Goal: Task Accomplishment & Management: Manage account settings

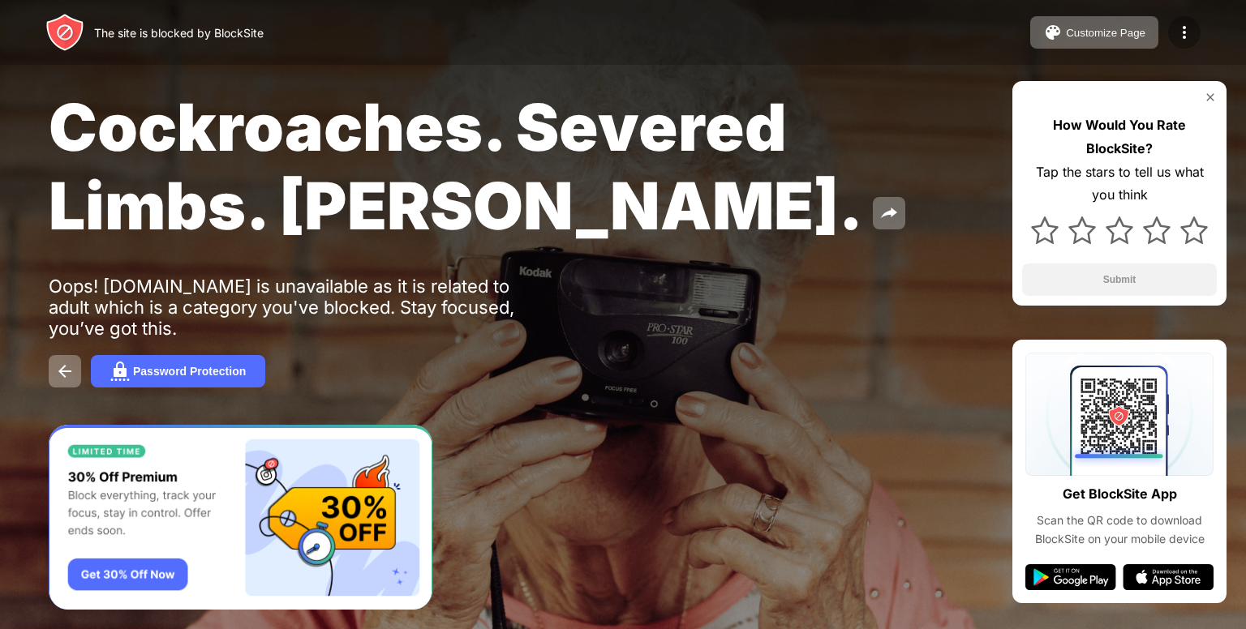
click at [1184, 27] on img at bounding box center [1183, 32] width 19 height 19
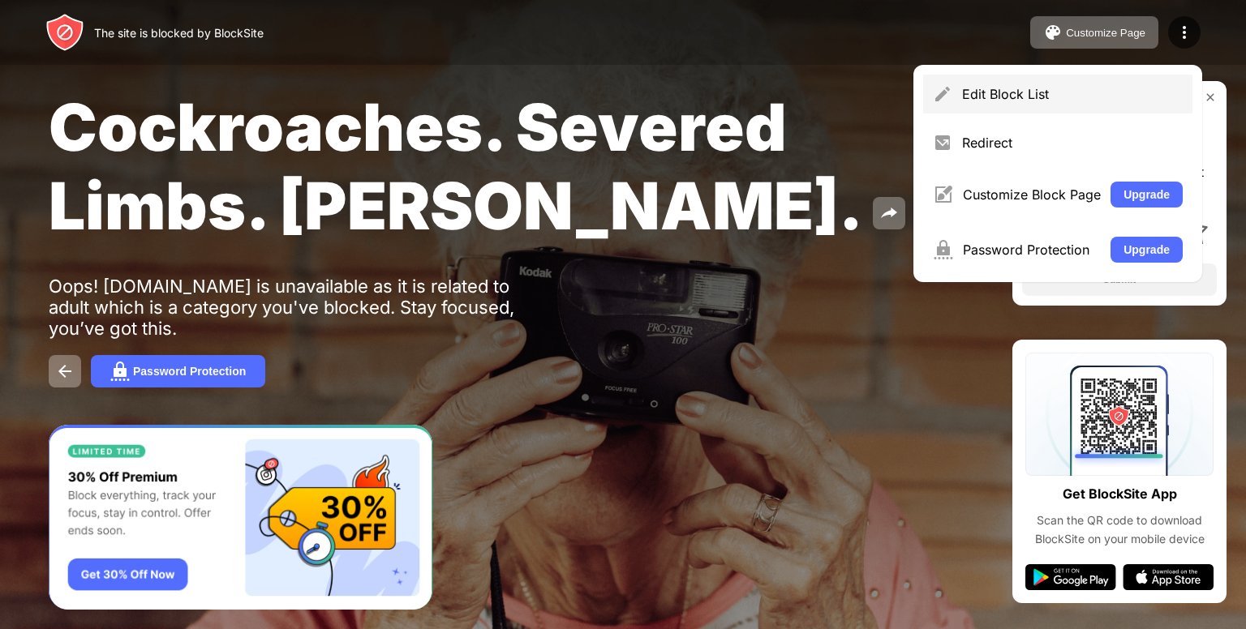
click at [997, 75] on div "Edit Block List" at bounding box center [1057, 94] width 269 height 39
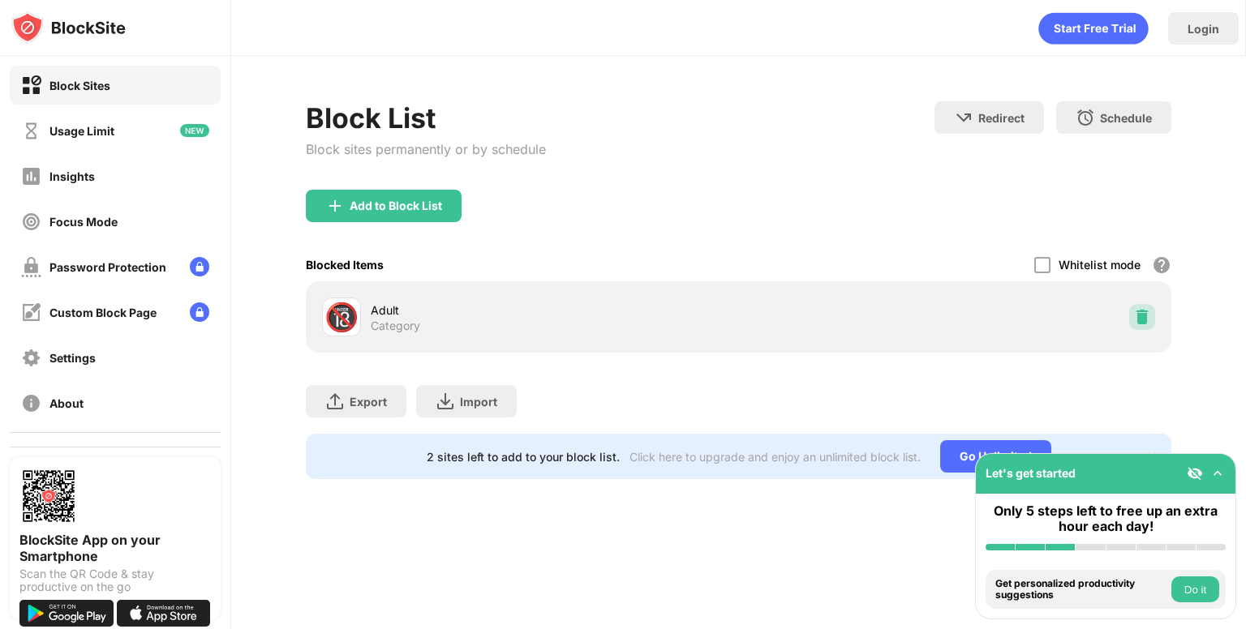
click at [1152, 317] on div at bounding box center [1142, 317] width 26 height 26
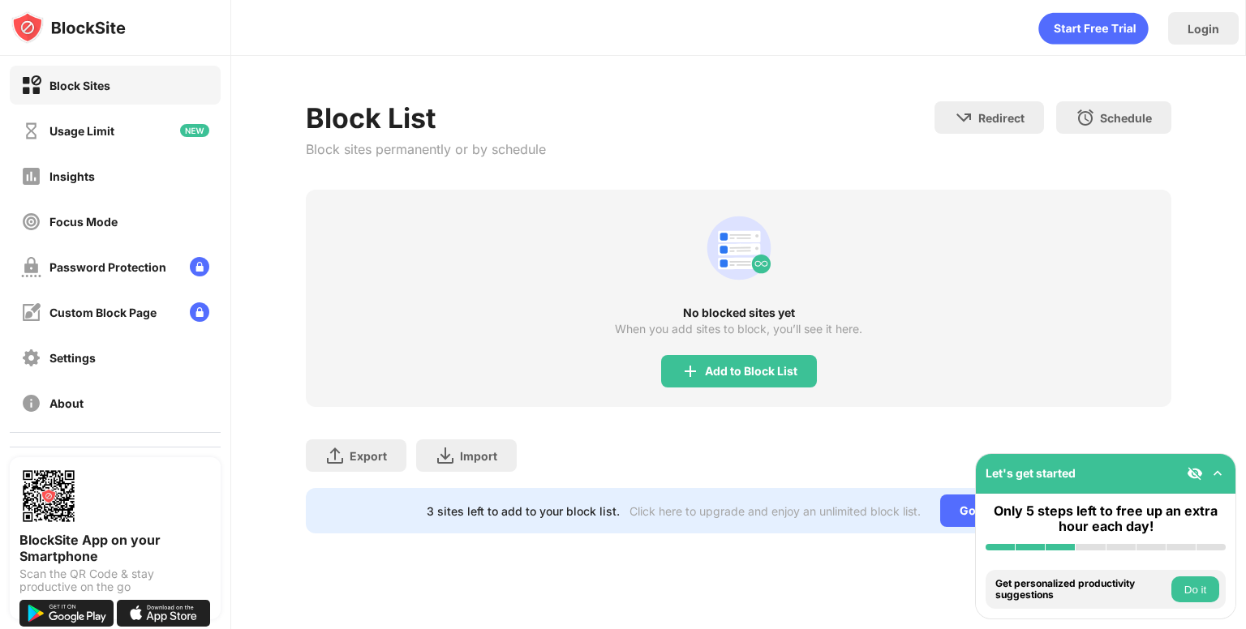
click at [726, 354] on div "No blocked sites yet When you add sites to block, you’ll see it here. Add to Bl…" at bounding box center [738, 298] width 865 height 217
click at [719, 371] on div "Add to Block List" at bounding box center [751, 371] width 92 height 13
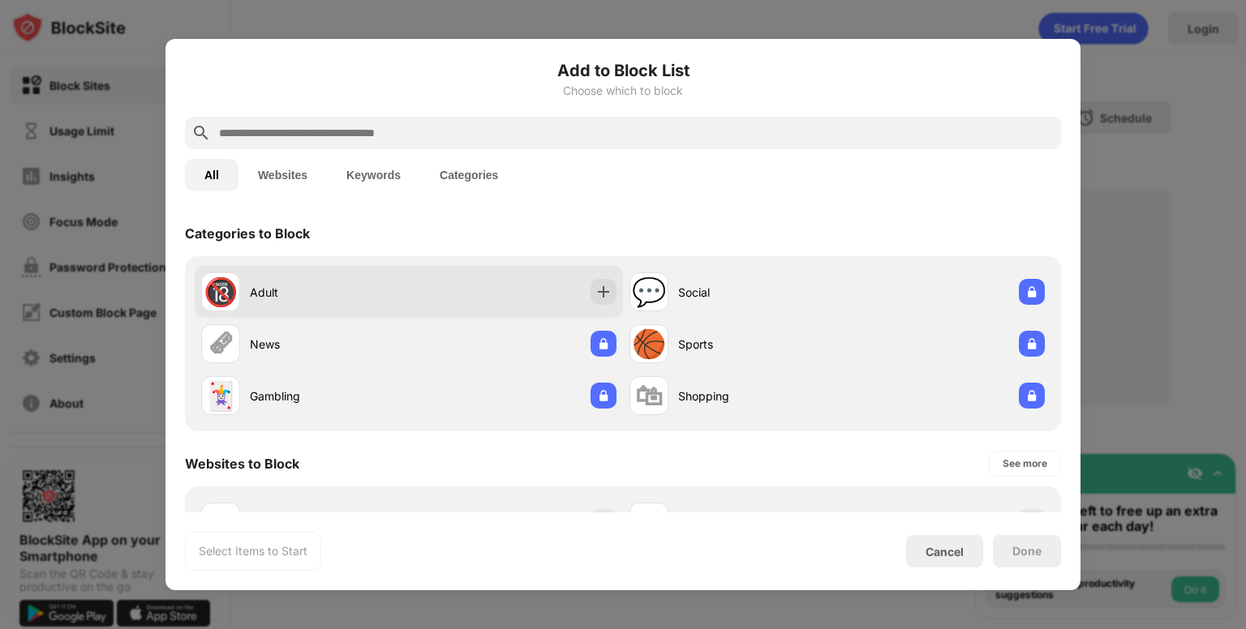
click at [451, 301] on div "🔞 Adult" at bounding box center [409, 292] width 428 height 52
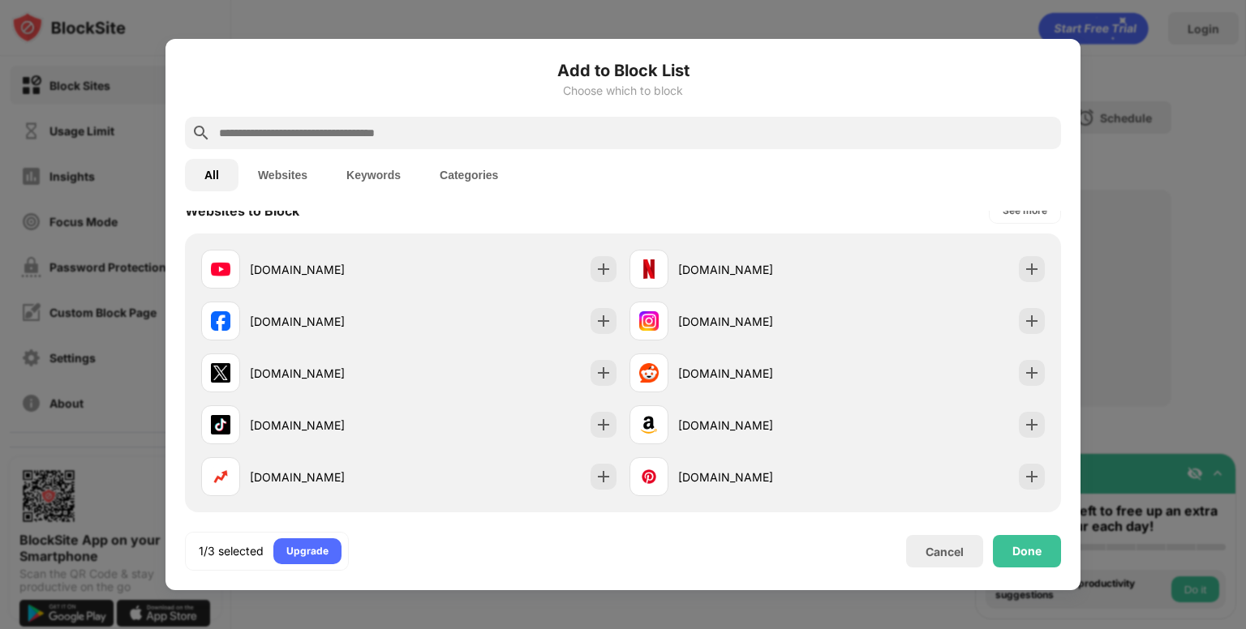
scroll to position [278, 0]
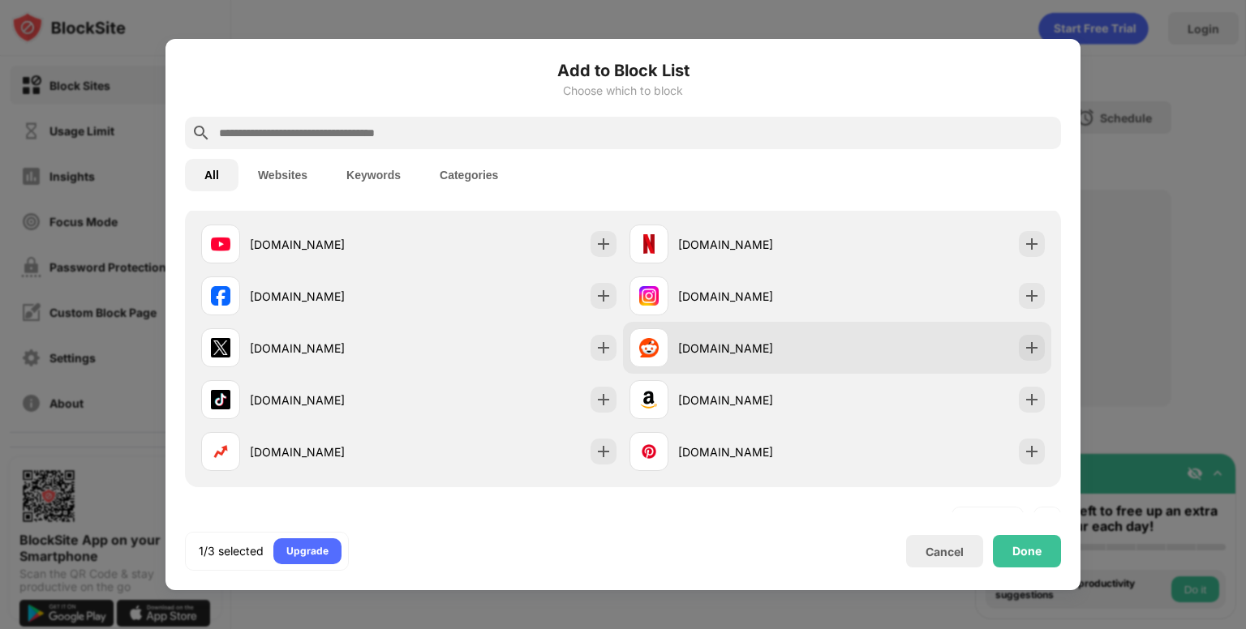
click at [753, 337] on div "[DOMAIN_NAME]" at bounding box center [733, 347] width 208 height 39
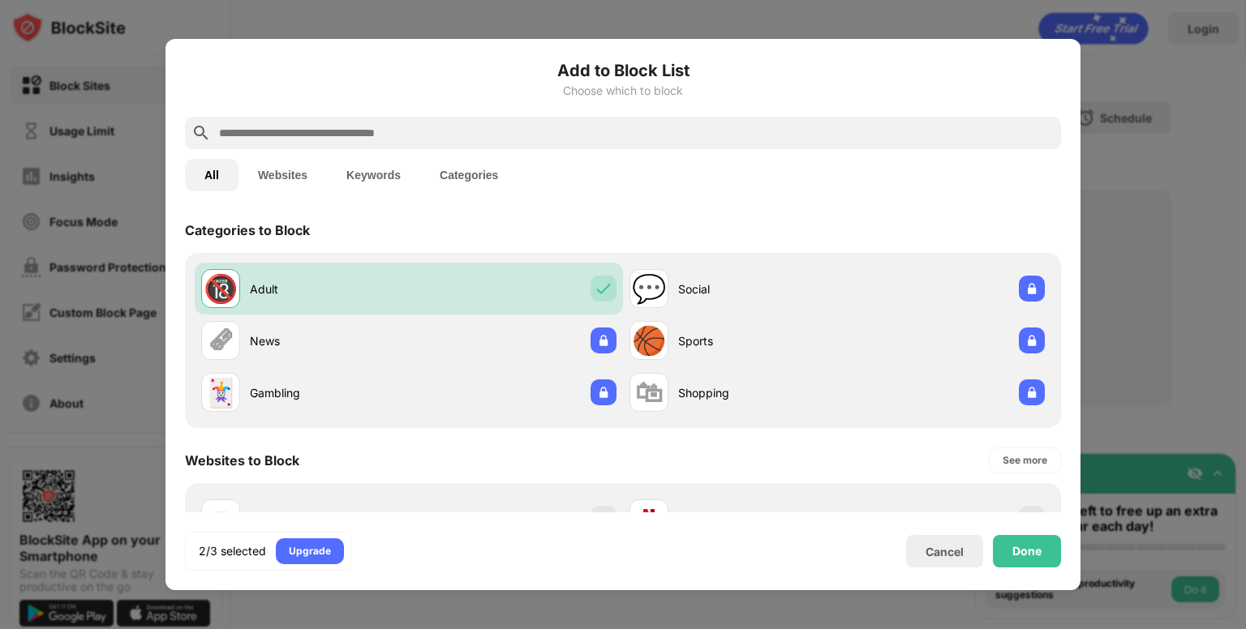
scroll to position [0, 0]
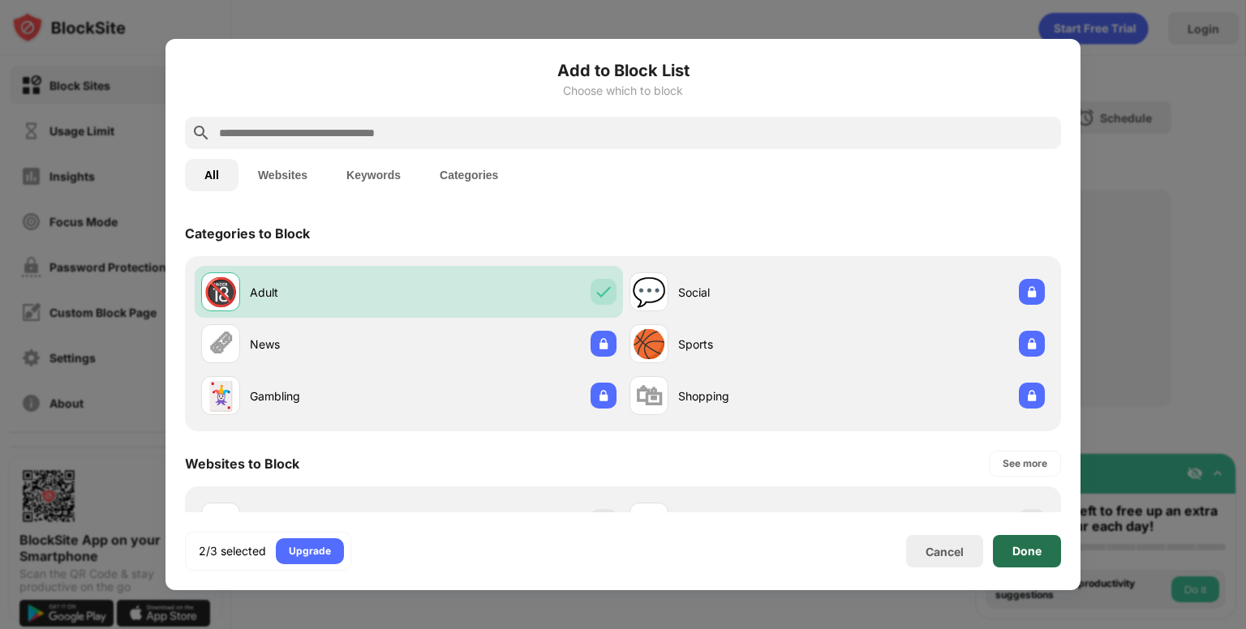
click at [1031, 564] on div "Done" at bounding box center [1027, 551] width 68 height 32
